Goal: Information Seeking & Learning: Learn about a topic

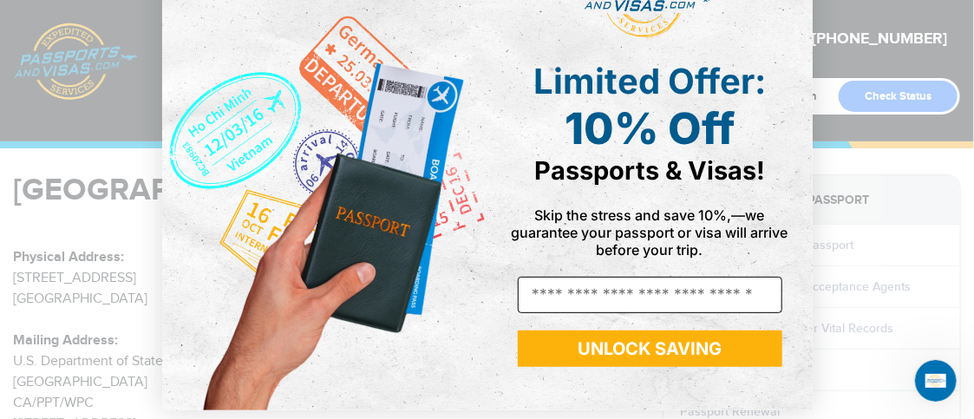
click at [587, 295] on input "Email" at bounding box center [650, 295] width 264 height 36
type input "**********"
click at [603, 348] on button "UNLOCK SAVING" at bounding box center [650, 348] width 264 height 36
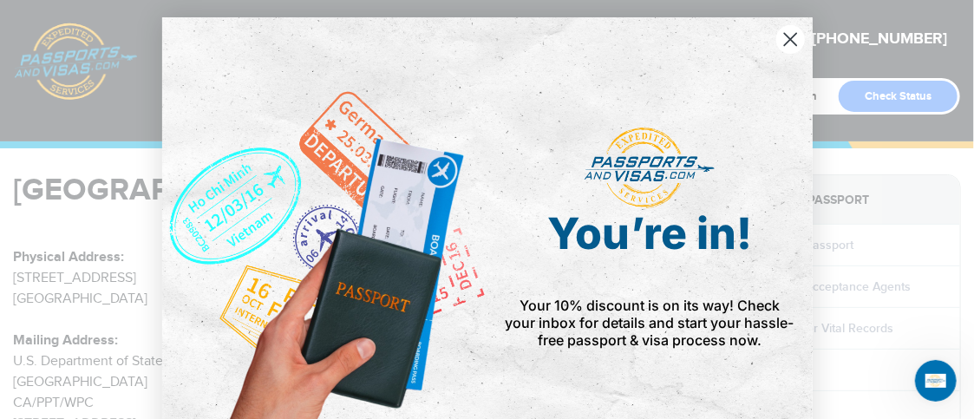
click at [781, 39] on circle "Close dialog" at bounding box center [789, 39] width 29 height 29
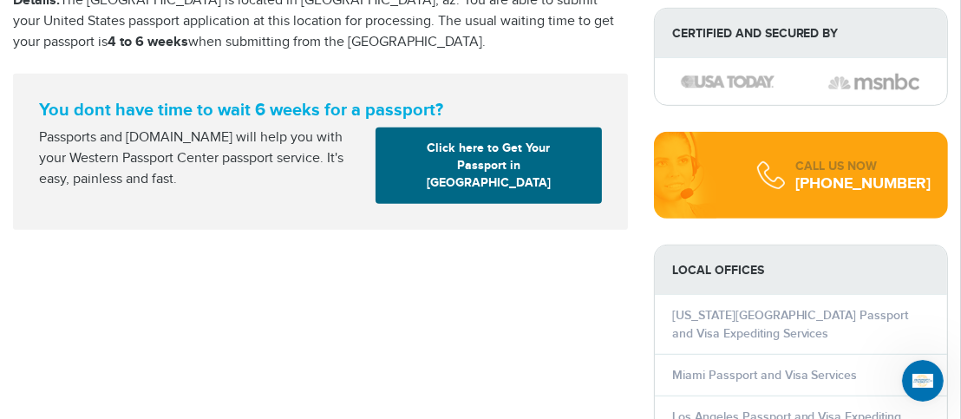
scroll to position [607, 0]
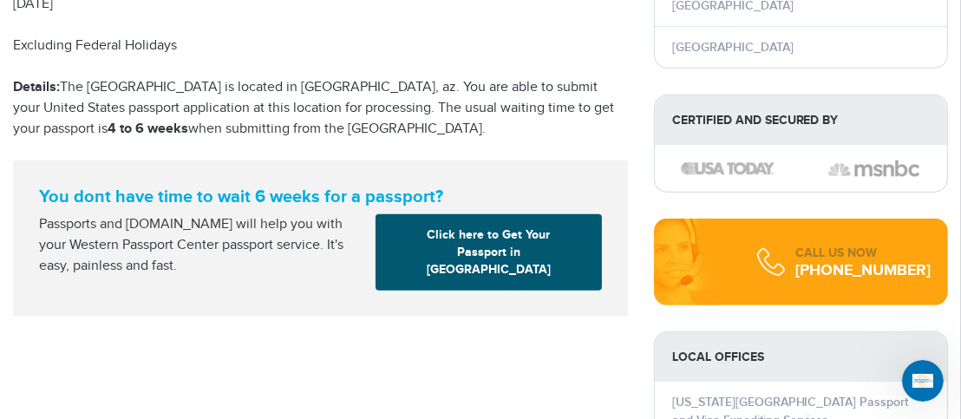
click at [494, 250] on link "Click here to Get Your Passport in Tucson" at bounding box center [488, 252] width 226 height 76
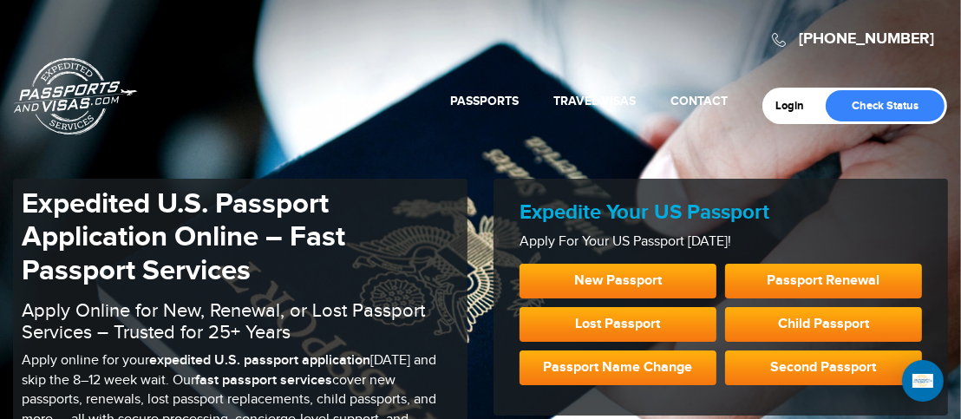
scroll to position [87, 0]
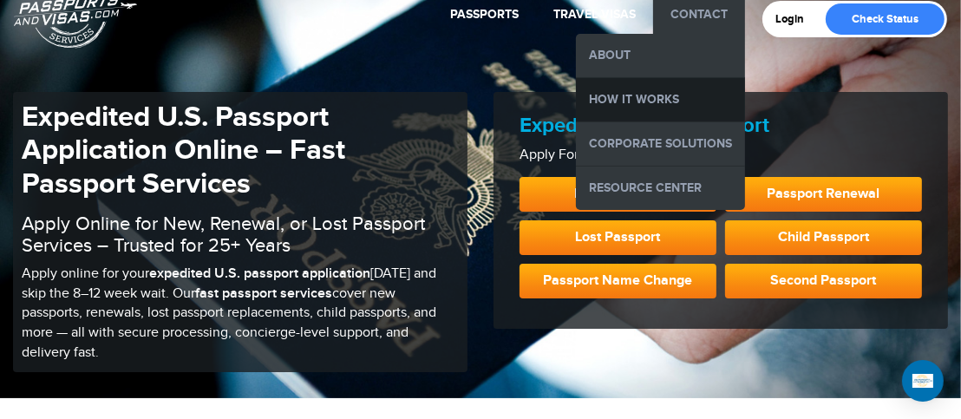
click at [666, 94] on link "How it Works" at bounding box center [660, 99] width 169 height 43
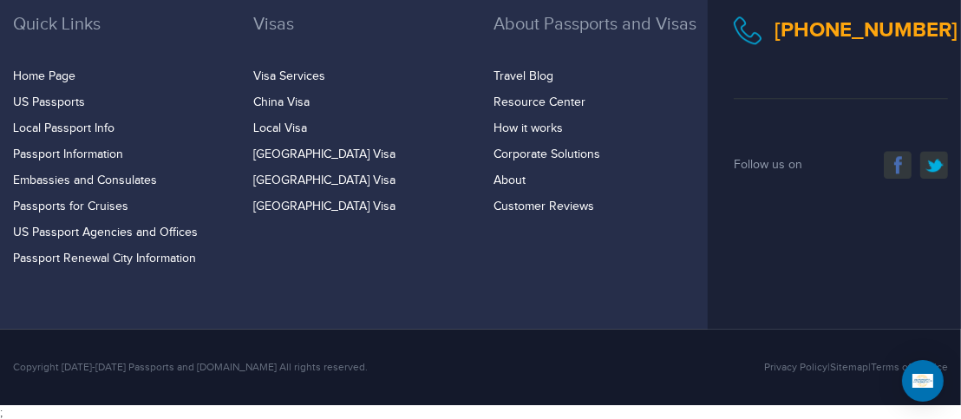
scroll to position [3572, 0]
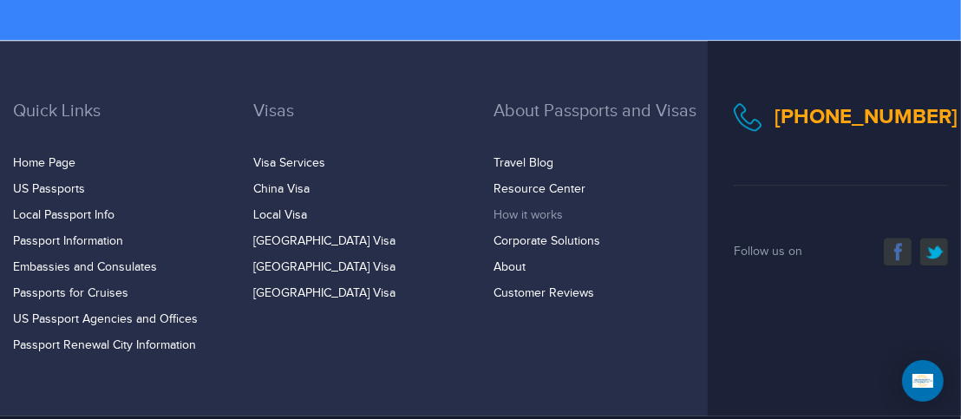
click at [506, 213] on link "How it works" at bounding box center [527, 215] width 69 height 14
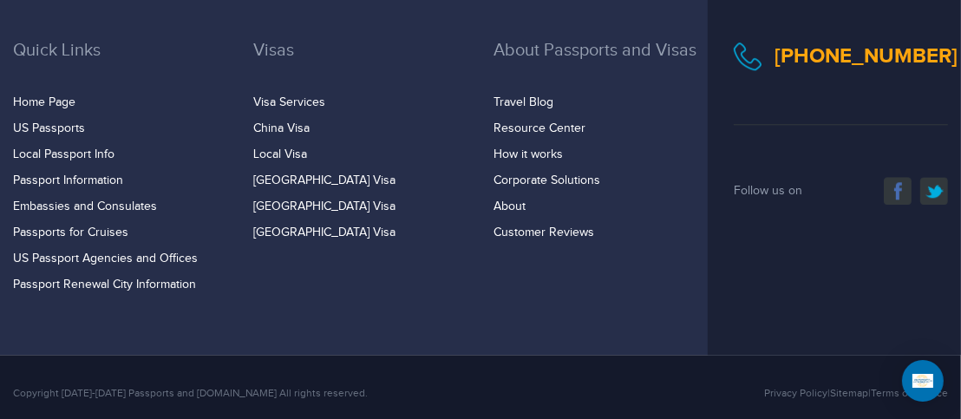
scroll to position [3659, 0]
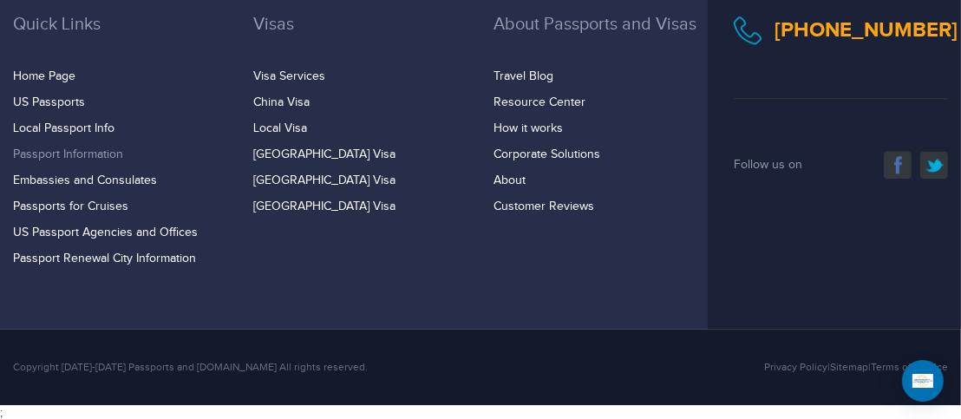
click at [94, 151] on link "Passport Information" at bounding box center [68, 154] width 110 height 14
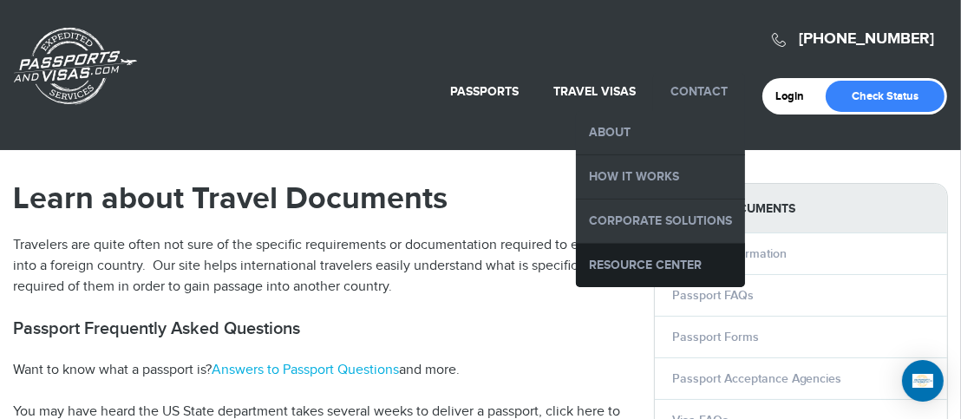
click at [620, 254] on link "Resource Center" at bounding box center [660, 265] width 169 height 43
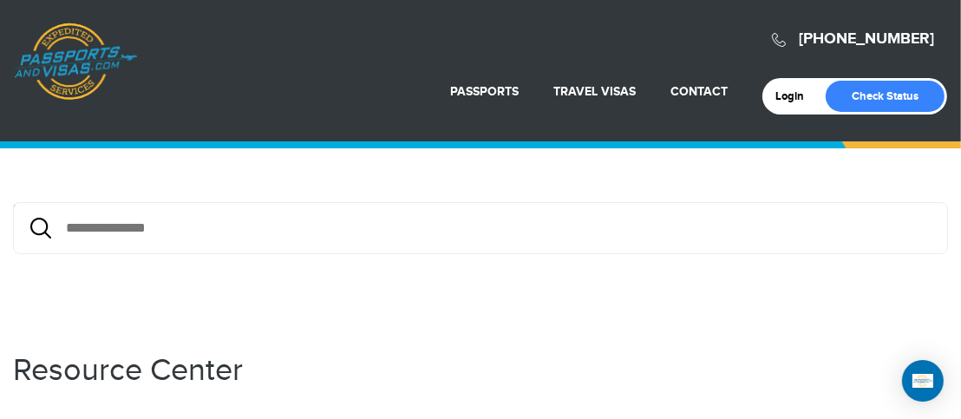
click at [49, 62] on link "Passports & [DOMAIN_NAME]" at bounding box center [75, 62] width 123 height 78
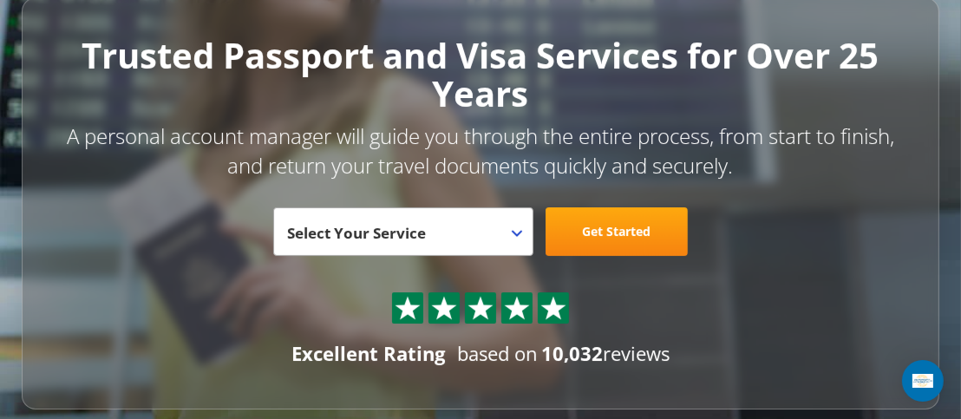
scroll to position [173, 0]
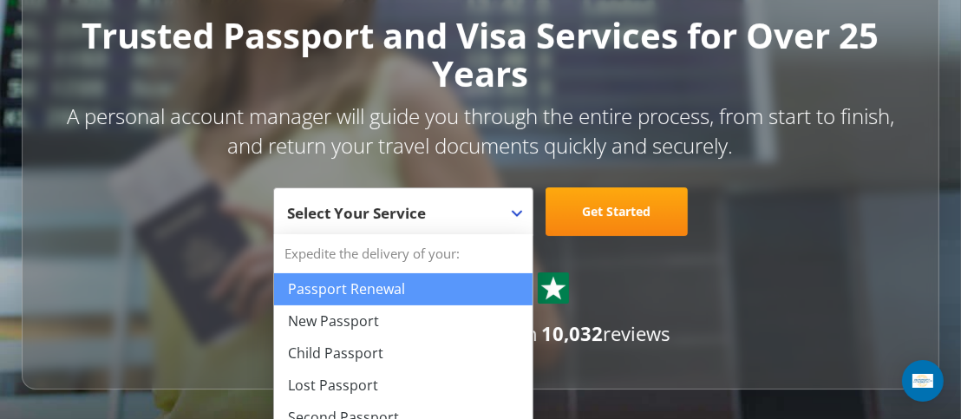
click at [508, 207] on span "Select Your Service" at bounding box center [401, 218] width 228 height 49
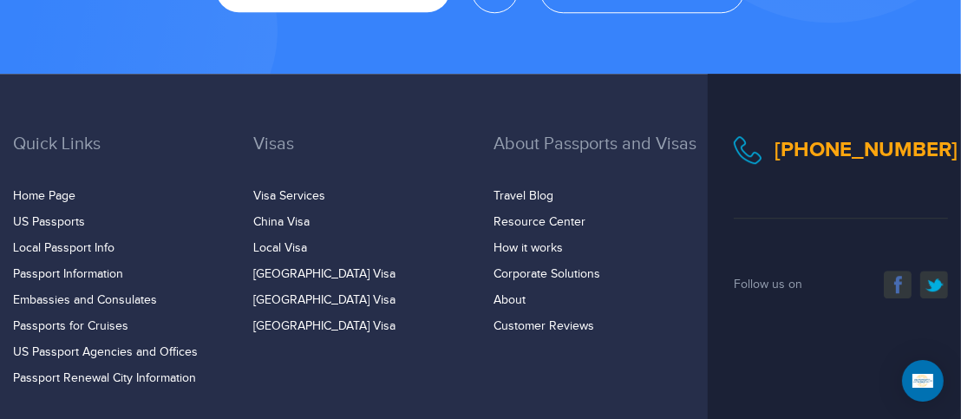
scroll to position [3906, 0]
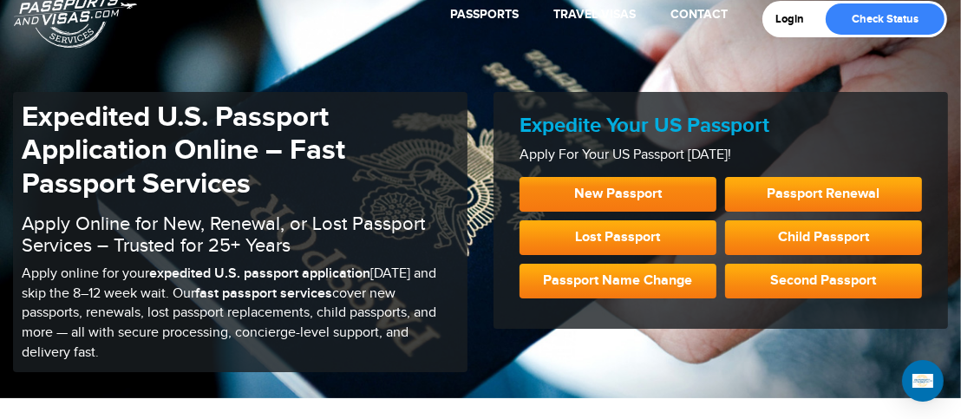
click at [628, 189] on link "New Passport" at bounding box center [617, 194] width 197 height 35
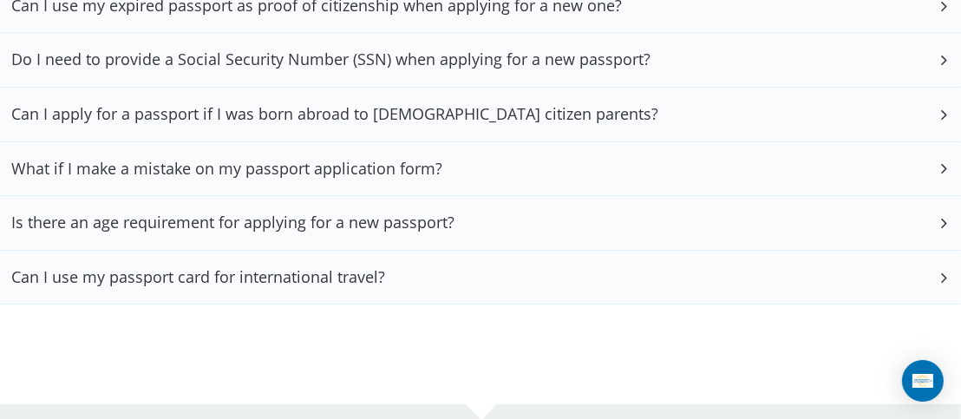
scroll to position [4508, 0]
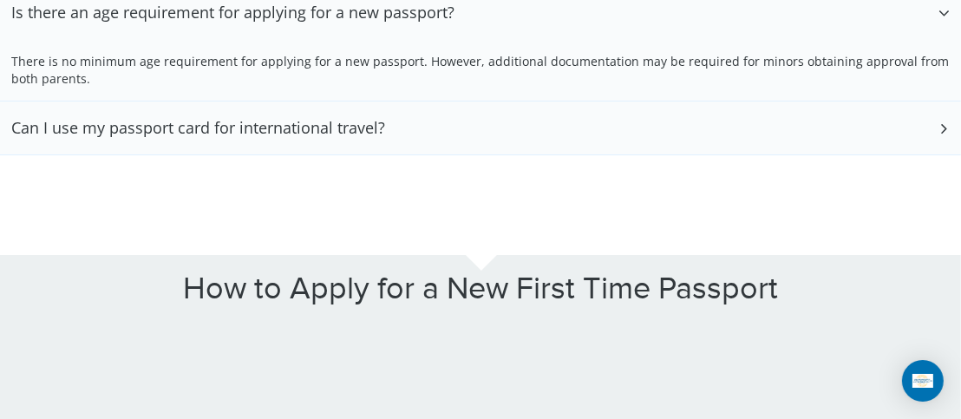
scroll to position [4595, 0]
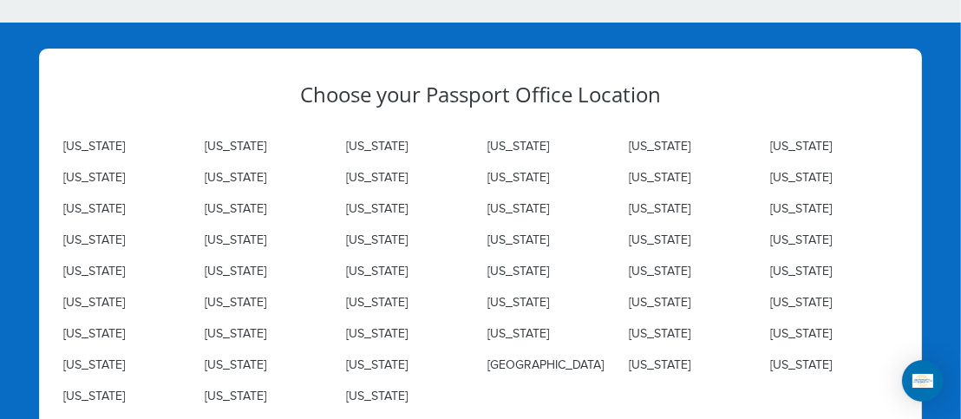
scroll to position [5375, 0]
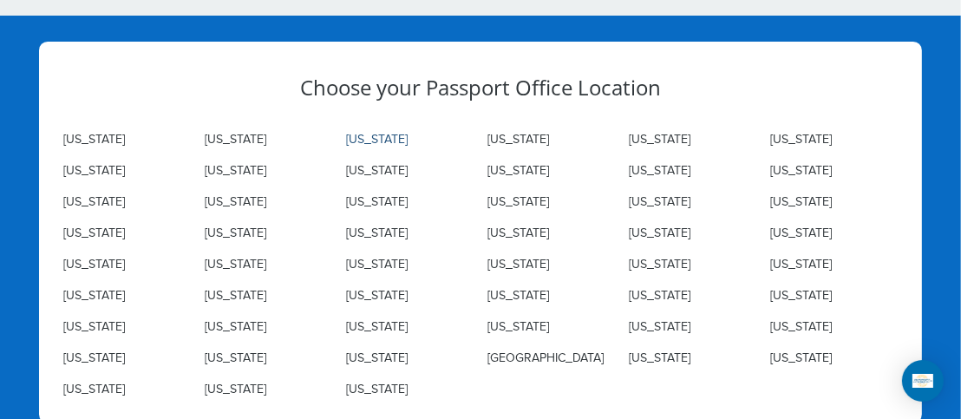
click at [362, 133] on link "Arizona" at bounding box center [377, 140] width 62 height 14
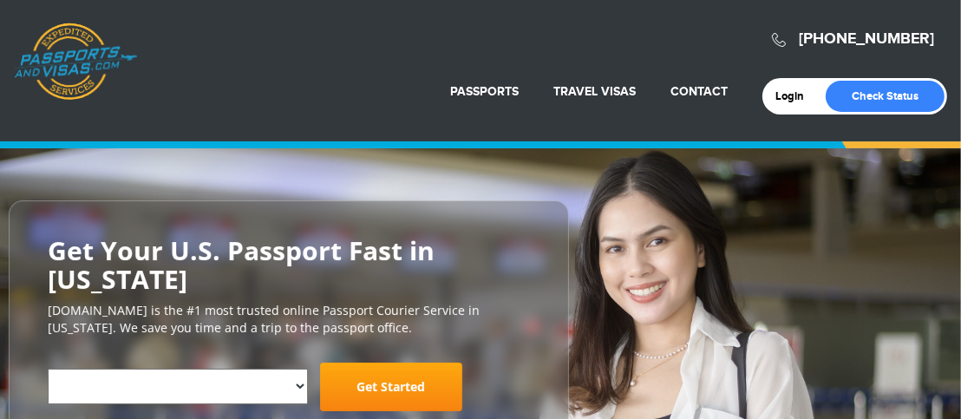
select select "**********"
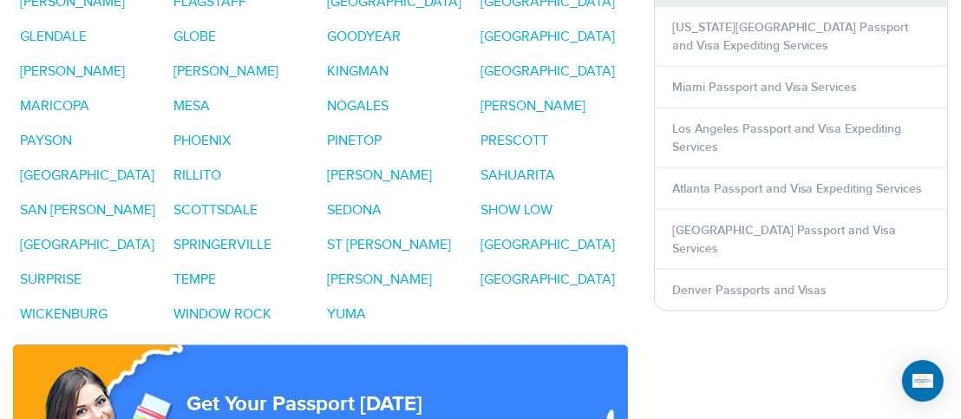
scroll to position [1734, 0]
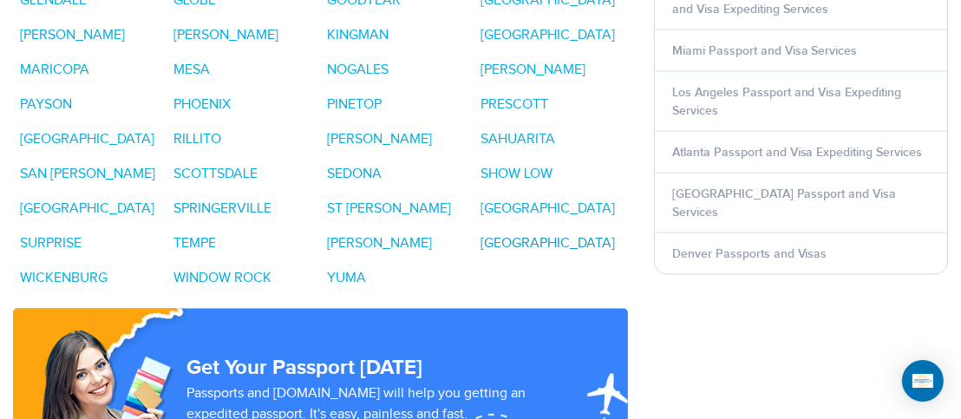
click at [522, 241] on link "TUCSON" at bounding box center [547, 243] width 134 height 16
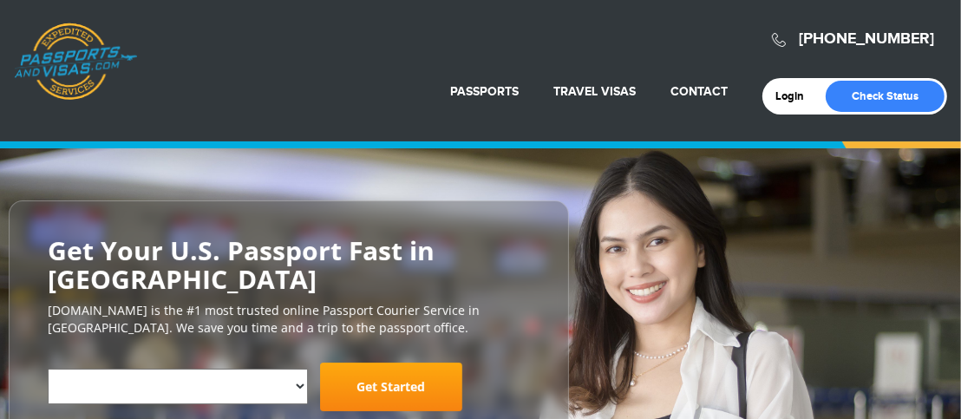
select select "**********"
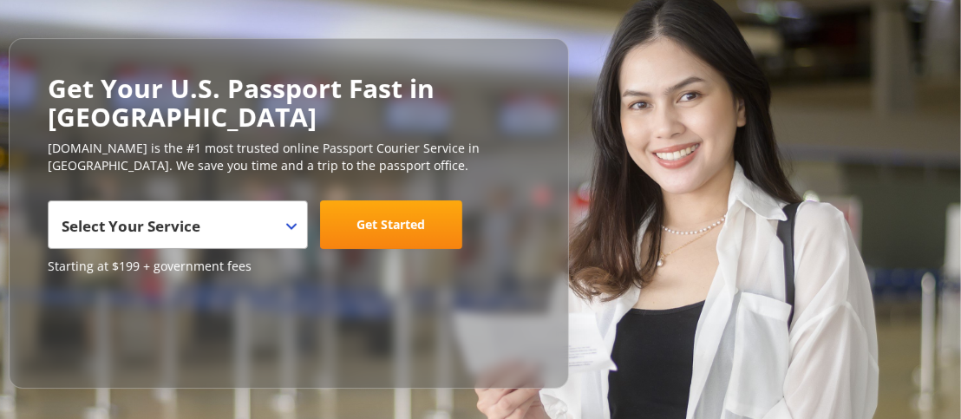
scroll to position [173, 0]
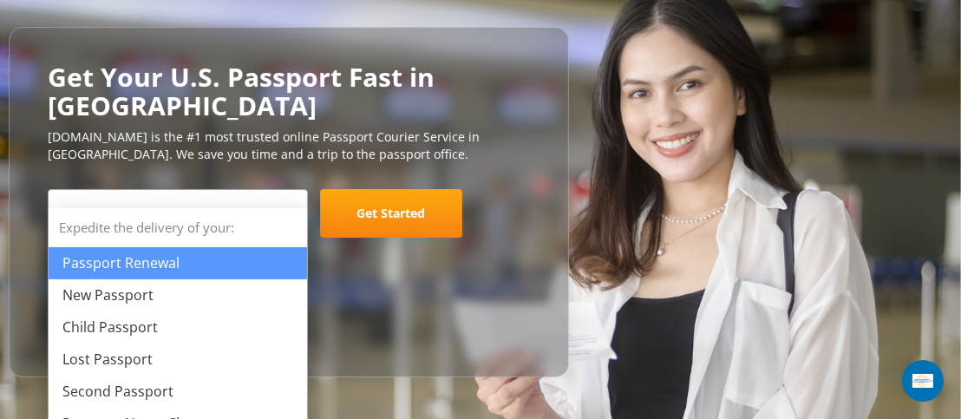
click at [270, 196] on span "Select Your Service" at bounding box center [176, 220] width 228 height 49
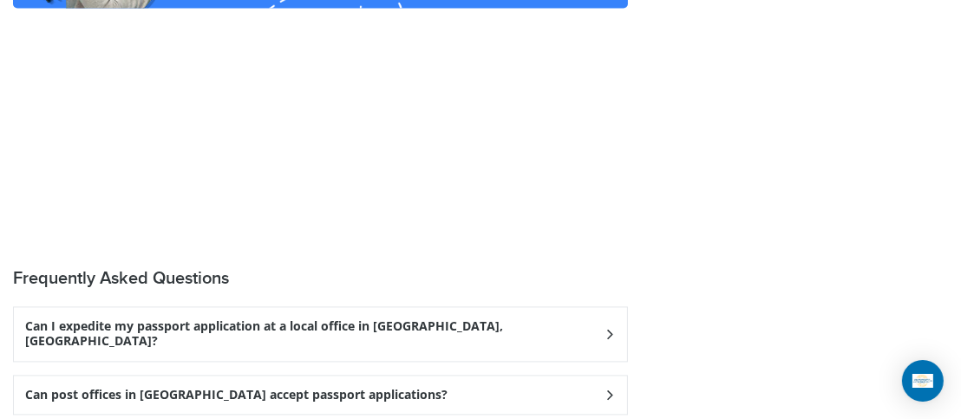
scroll to position [2774, 0]
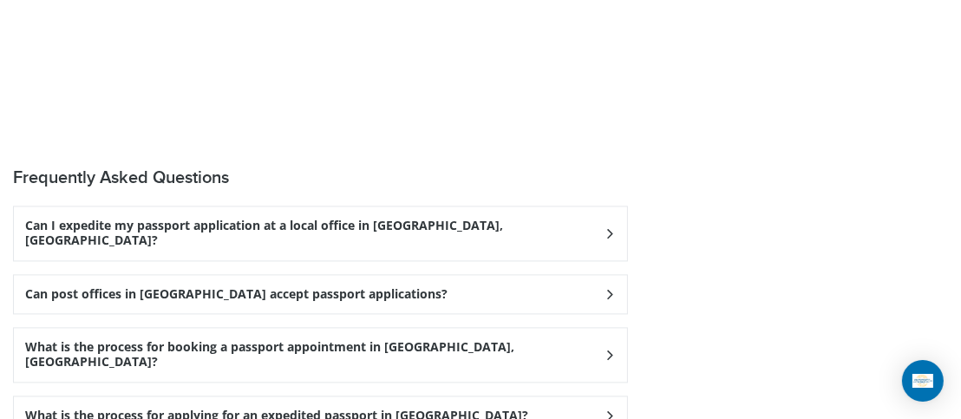
click at [610, 210] on div "Can post offices in [GEOGRAPHIC_DATA] accept passport applications?" at bounding box center [320, 233] width 613 height 54
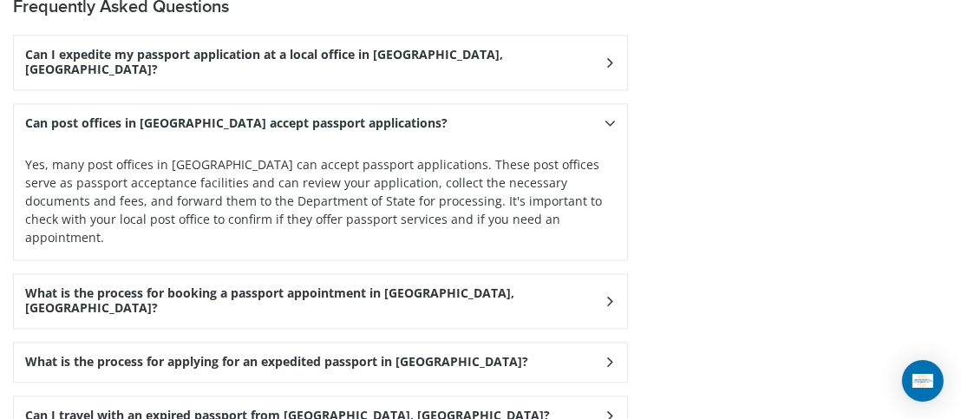
scroll to position [2948, 0]
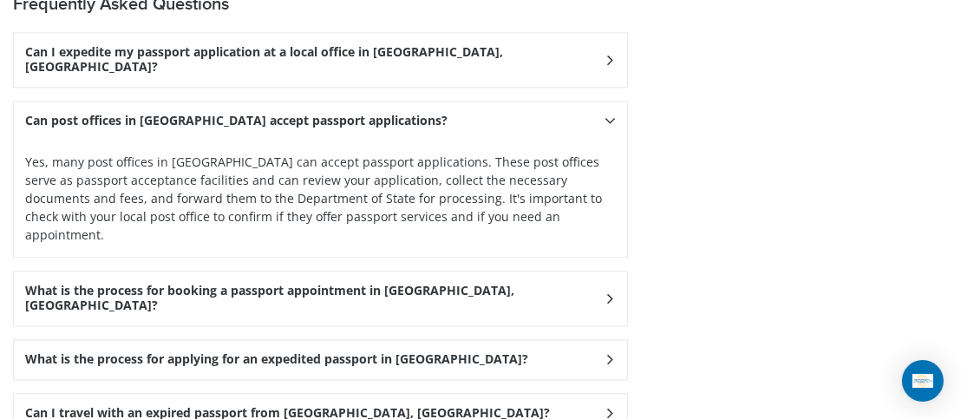
click at [612, 65] on icon at bounding box center [609, 59] width 17 height 11
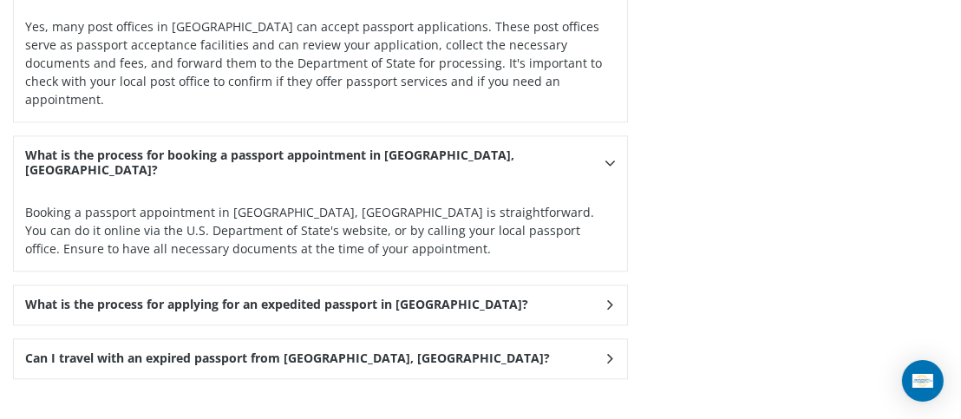
scroll to position [3121, 0]
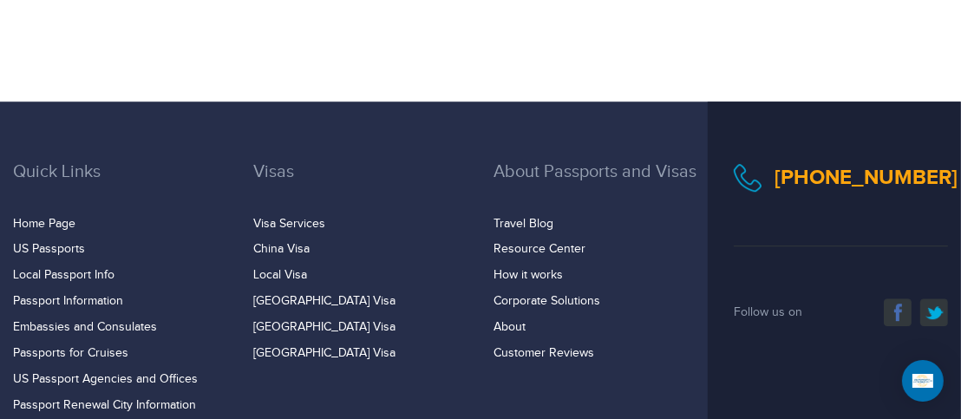
scroll to position [3901, 0]
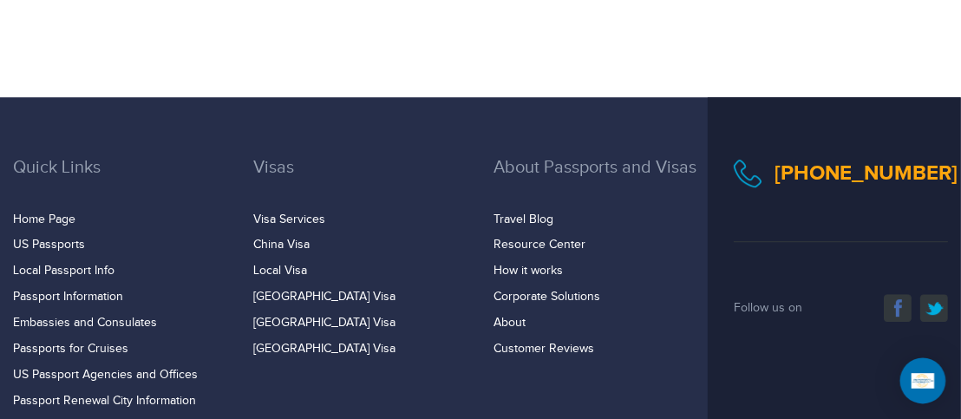
click at [920, 376] on img "Open Intercom Messenger" at bounding box center [922, 380] width 23 height 15
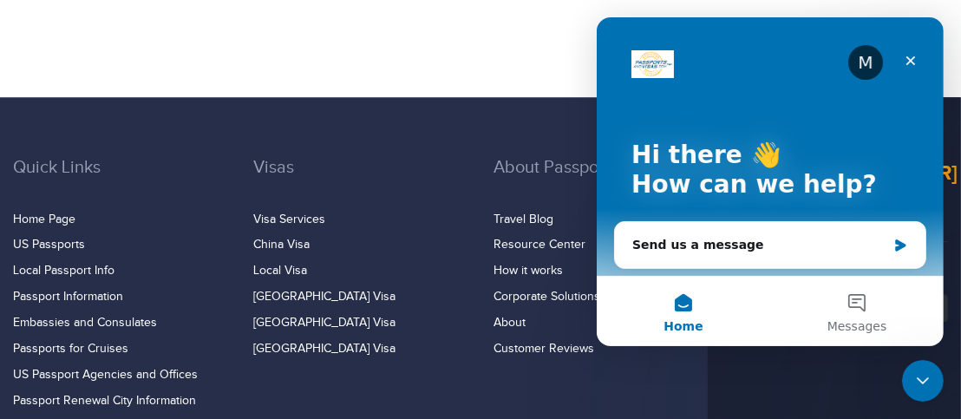
scroll to position [3728, 0]
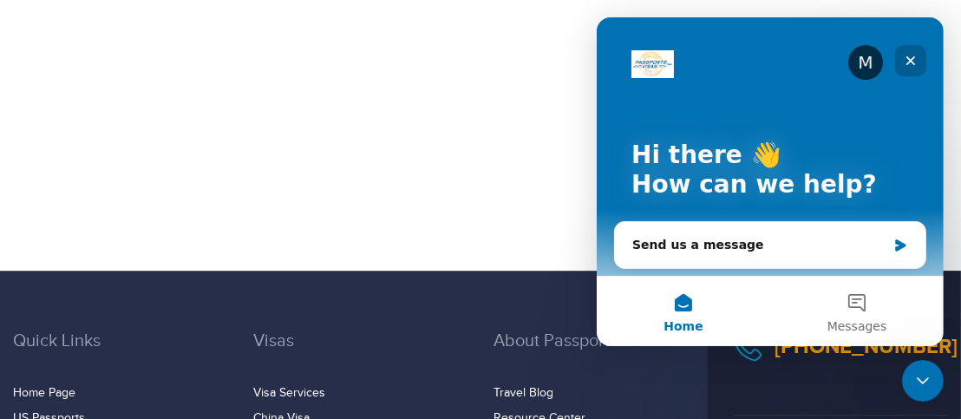
click at [903, 60] on icon "Close" at bounding box center [909, 61] width 14 height 14
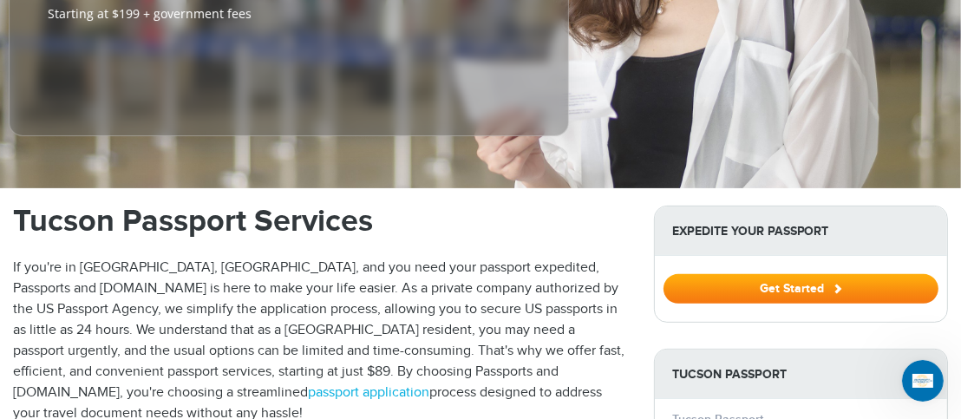
scroll to position [520, 0]
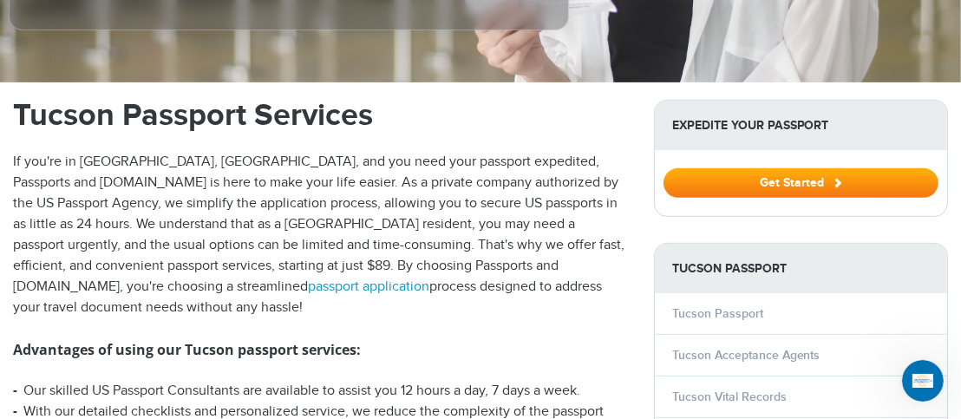
click at [429, 278] on link "passport application" at bounding box center [368, 286] width 121 height 16
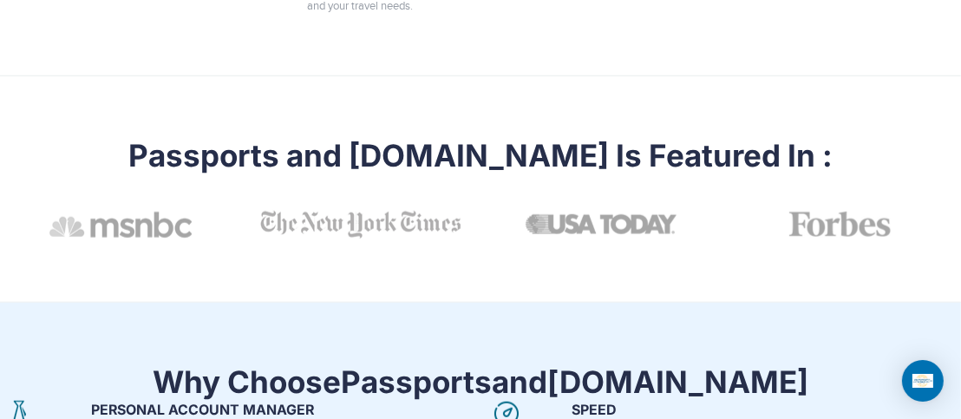
scroll to position [1214, 0]
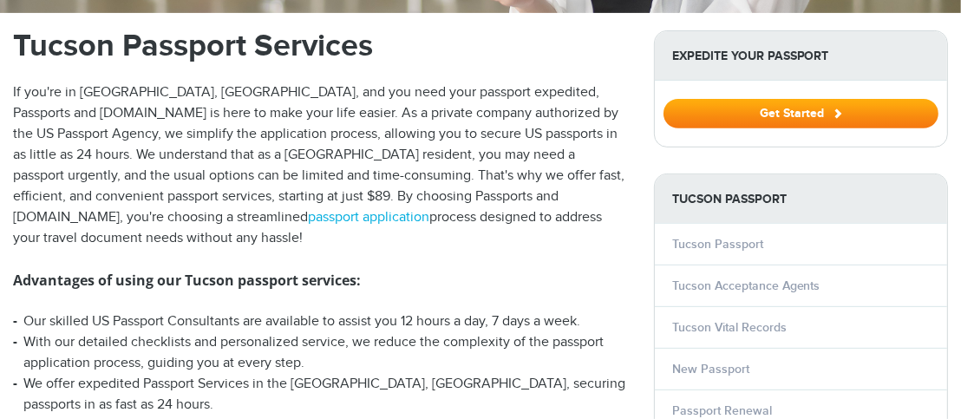
select select "**********"
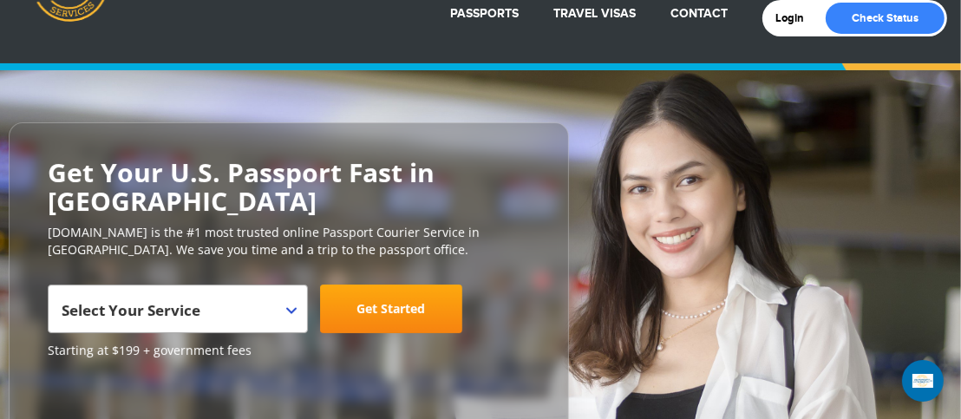
scroll to position [69, 0]
